Goal: Task Accomplishment & Management: Use online tool/utility

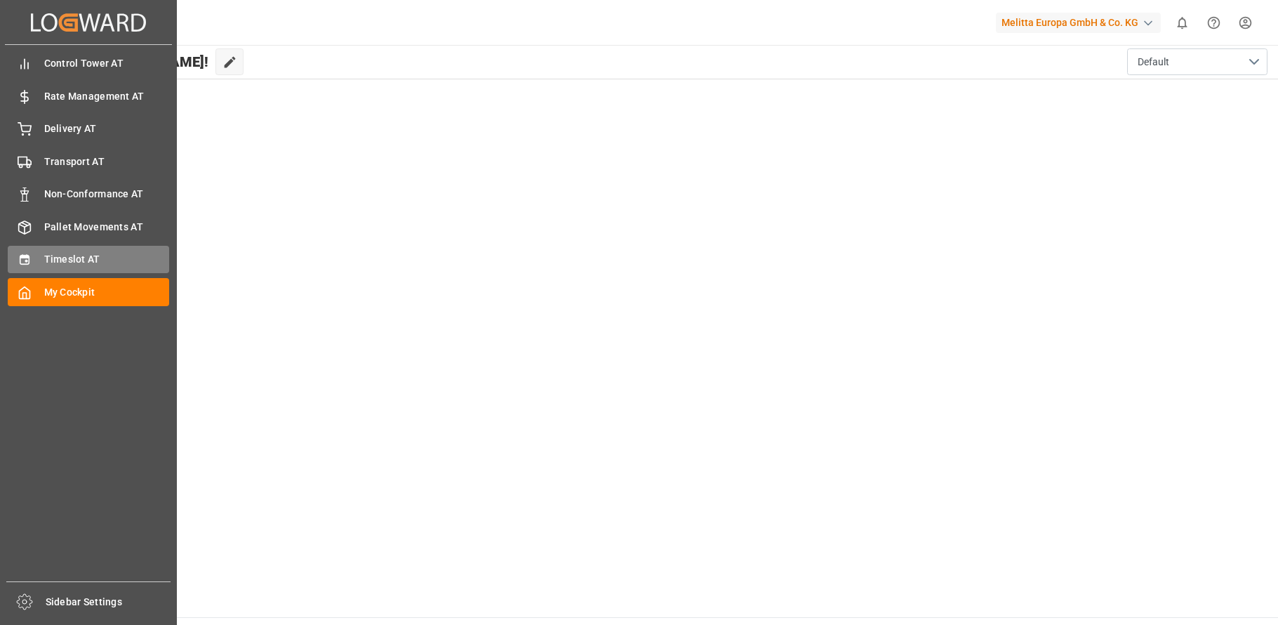
click at [24, 261] on icon at bounding box center [25, 260] width 14 height 14
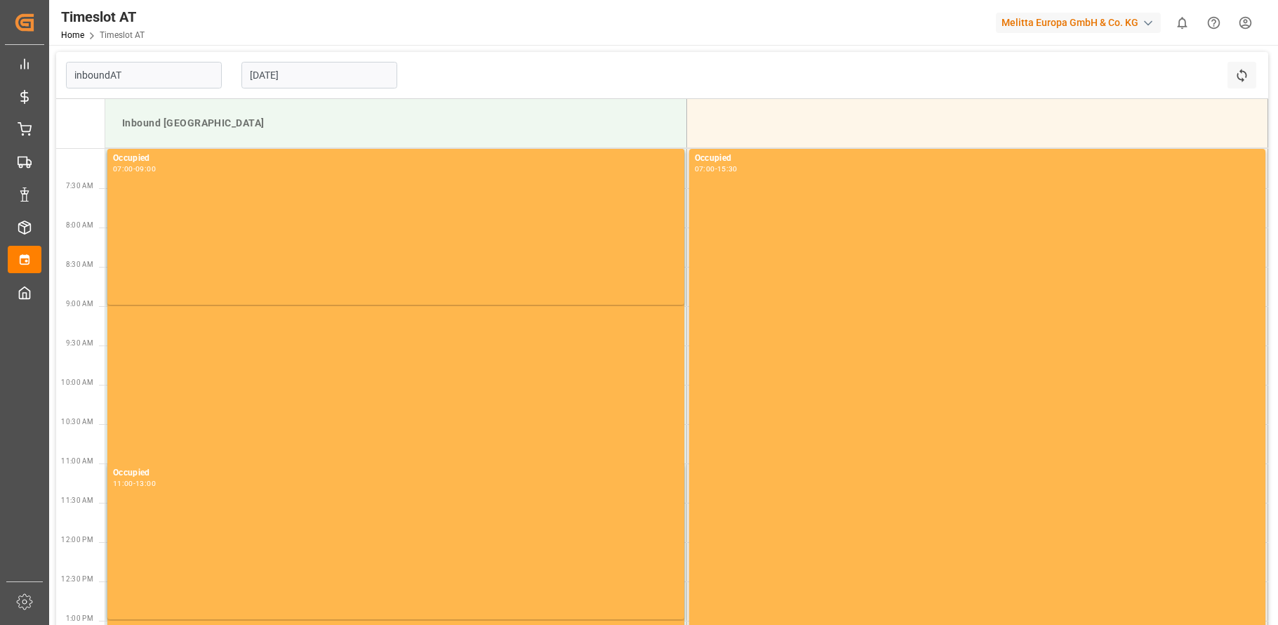
click at [352, 84] on input "[DATE]" at bounding box center [319, 75] width 156 height 27
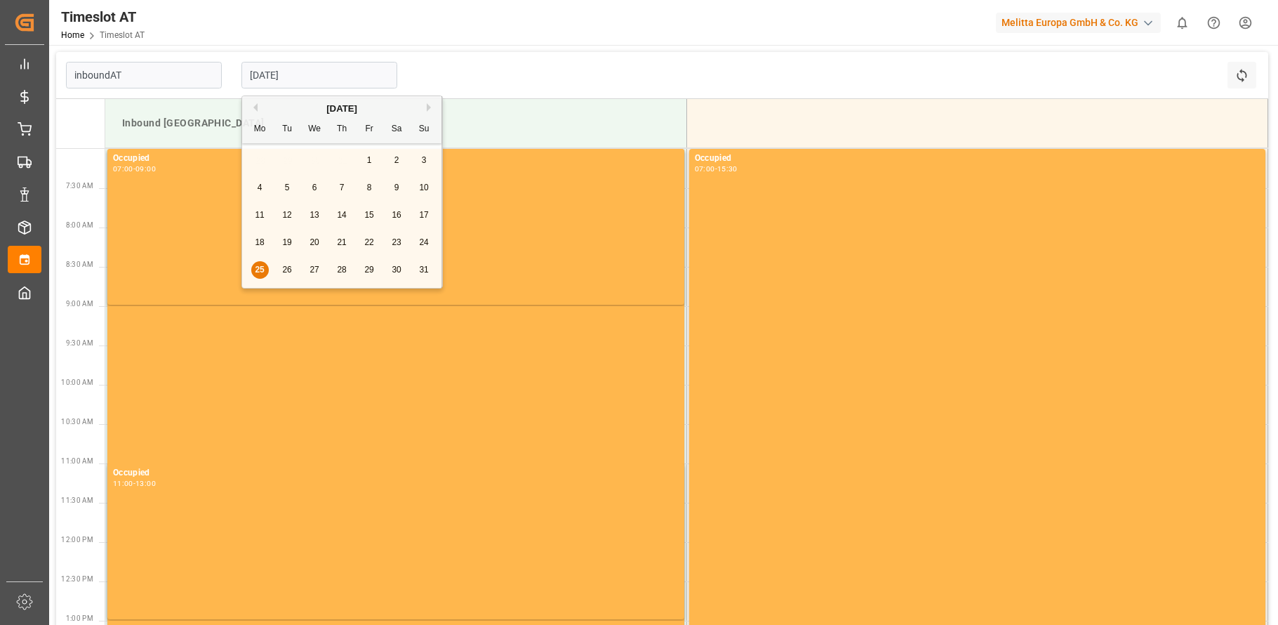
type input "Inbound AT"
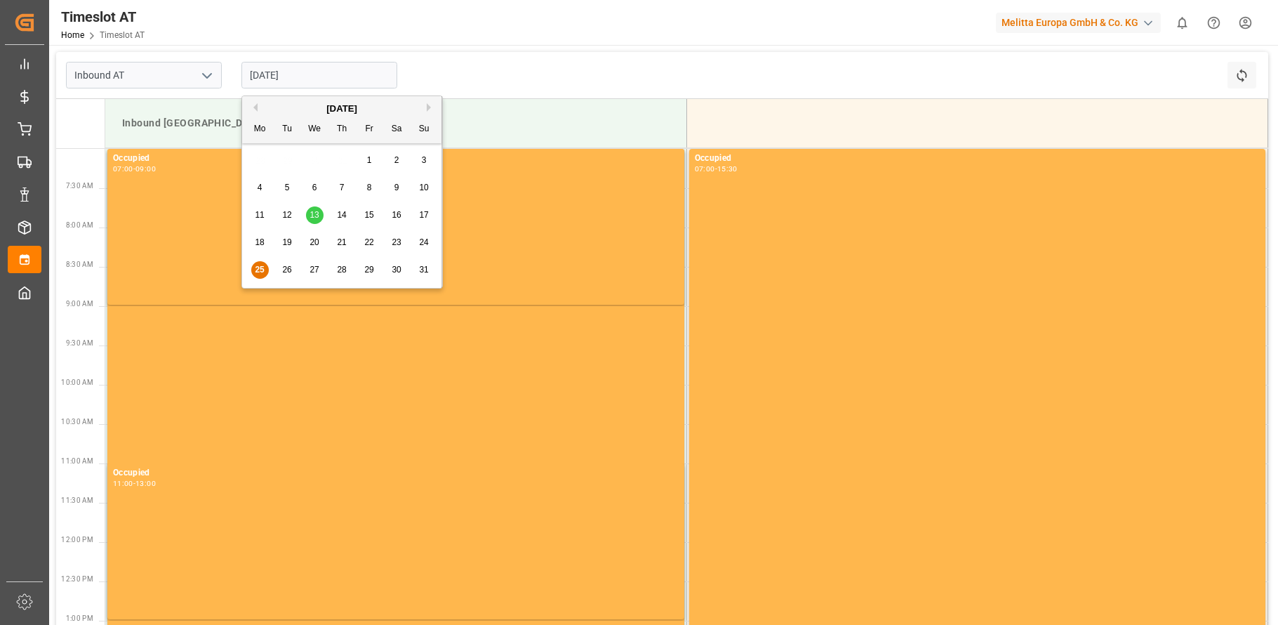
click at [370, 270] on span "29" at bounding box center [368, 270] width 9 height 10
type input "[DATE]"
